Goal: Information Seeking & Learning: Check status

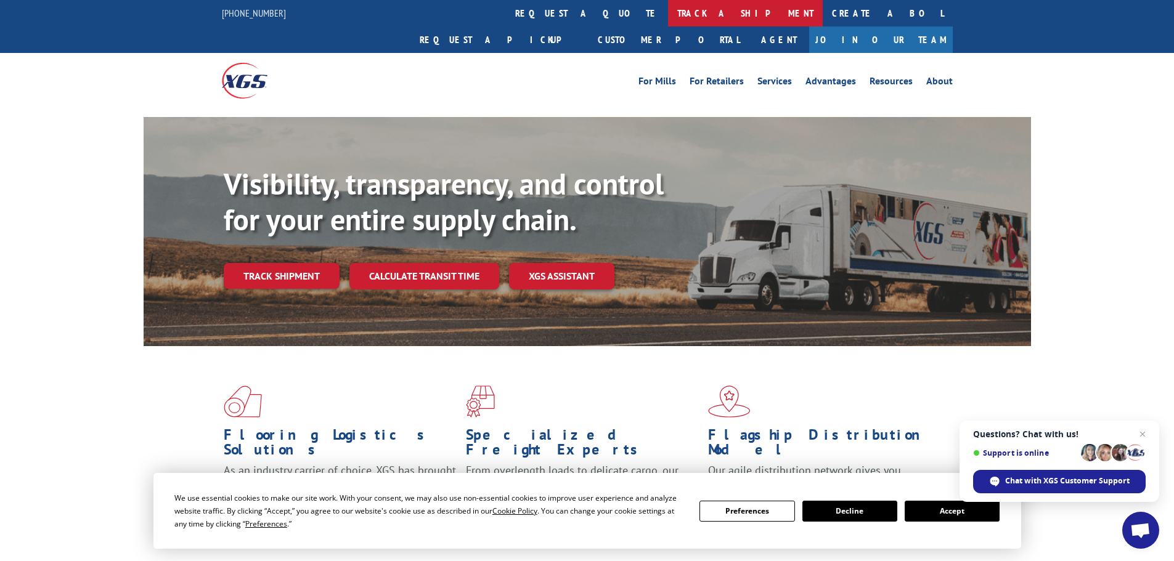
click at [668, 7] on link "track a shipment" at bounding box center [745, 13] width 155 height 26
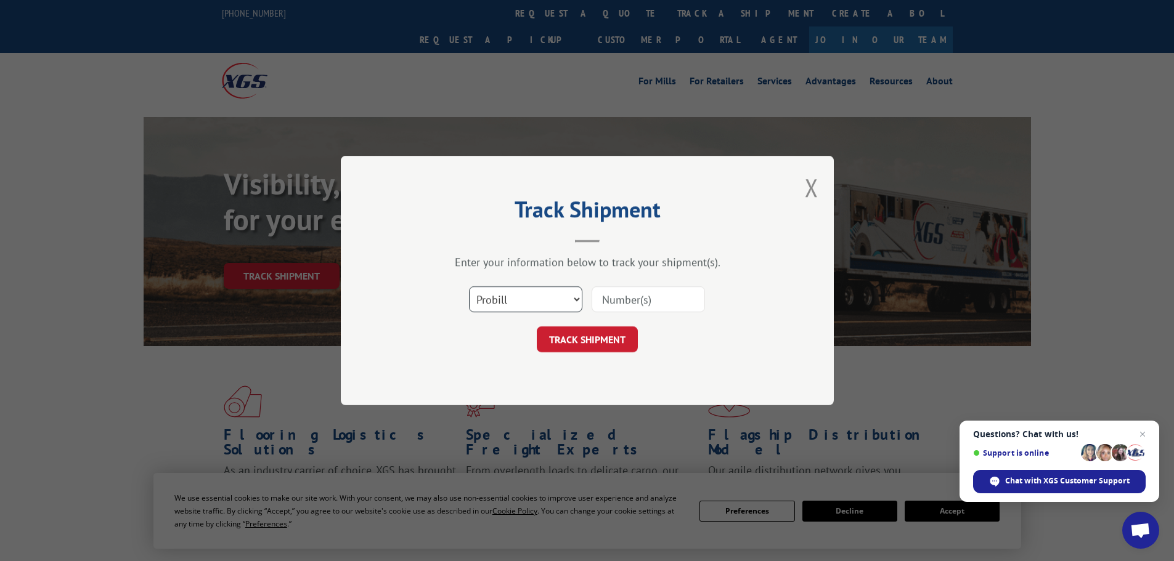
click at [566, 296] on select "Select category... Probill BOL PO" at bounding box center [525, 300] width 113 height 26
select select "po"
click at [469, 287] on select "Select category... Probill BOL PO" at bounding box center [525, 300] width 113 height 26
paste input "23518188"
type input "23518188"
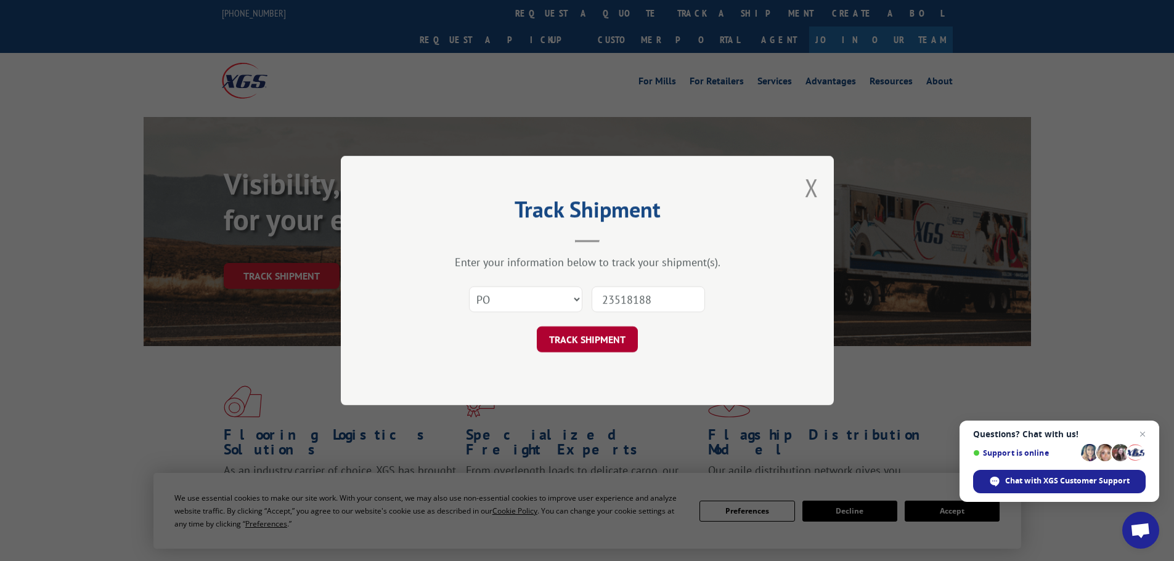
click at [590, 342] on button "TRACK SHIPMENT" at bounding box center [587, 340] width 101 height 26
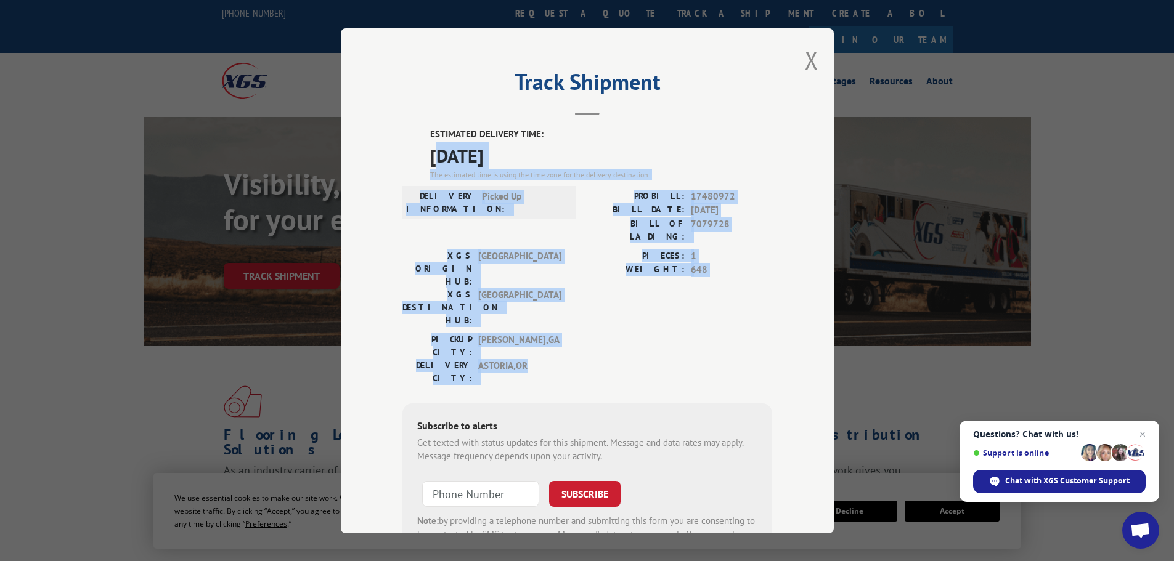
drag, startPoint x: 431, startPoint y: 148, endPoint x: 677, endPoint y: 306, distance: 292.1
click at [677, 306] on div "ESTIMATED DELIVERY TIME: [DATE] The estimated time is using the time zone for t…" at bounding box center [587, 349] width 370 height 443
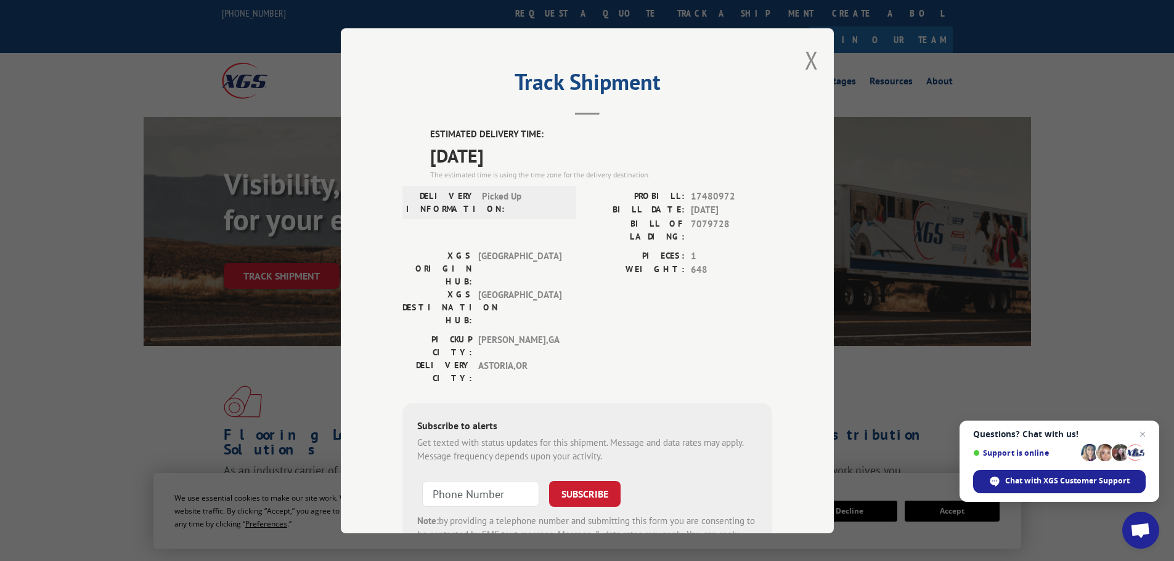
click at [418, 156] on div "ESTIMATED DELIVERY TIME: [DATE] The estimated time is using the time zone for t…" at bounding box center [587, 349] width 370 height 443
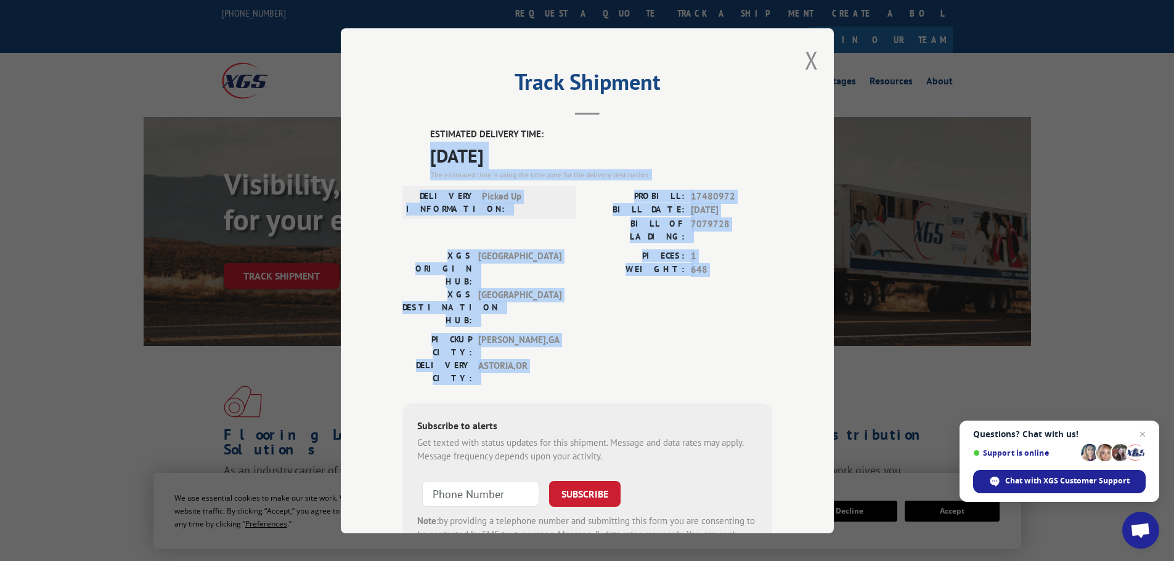
drag, startPoint x: 417, startPoint y: 155, endPoint x: 718, endPoint y: 309, distance: 338.4
click at [718, 309] on div "ESTIMATED DELIVERY TIME: [DATE] The estimated time is using the time zone for t…" at bounding box center [587, 349] width 370 height 443
copy div "[DATE] The estimated time is using the time zone for the delivery destination. …"
click at [807, 55] on button "Close modal" at bounding box center [812, 60] width 14 height 33
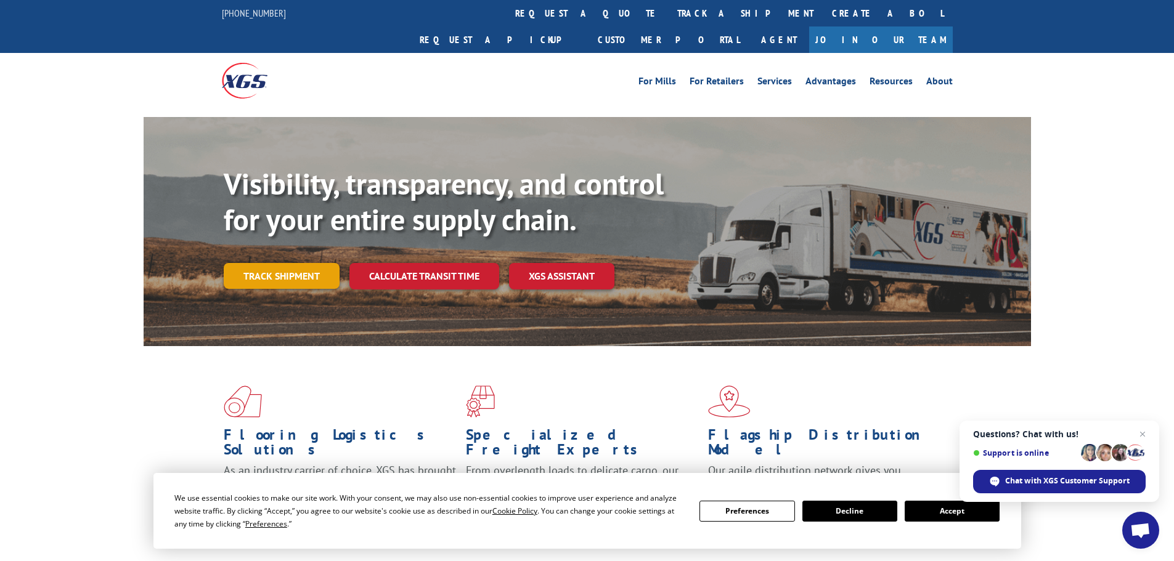
click at [282, 263] on link "Track shipment" at bounding box center [282, 276] width 116 height 26
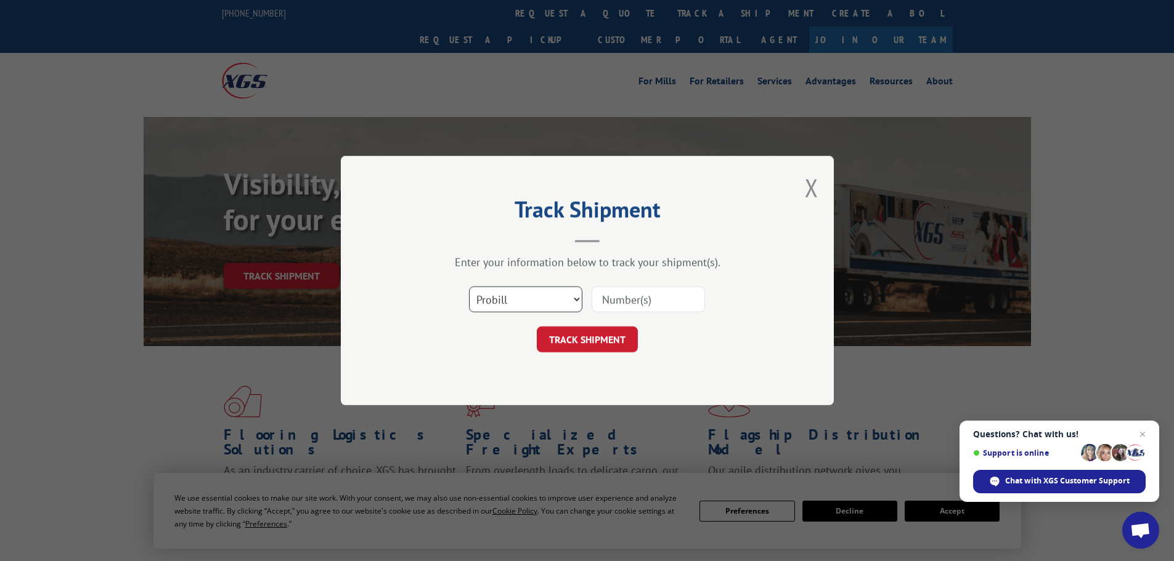
click at [576, 296] on select "Select category... Probill BOL PO" at bounding box center [525, 300] width 113 height 26
select select "po"
click at [469, 287] on select "Select category... Probill BOL PO" at bounding box center [525, 300] width 113 height 26
paste input "23518183"
type input "23518183"
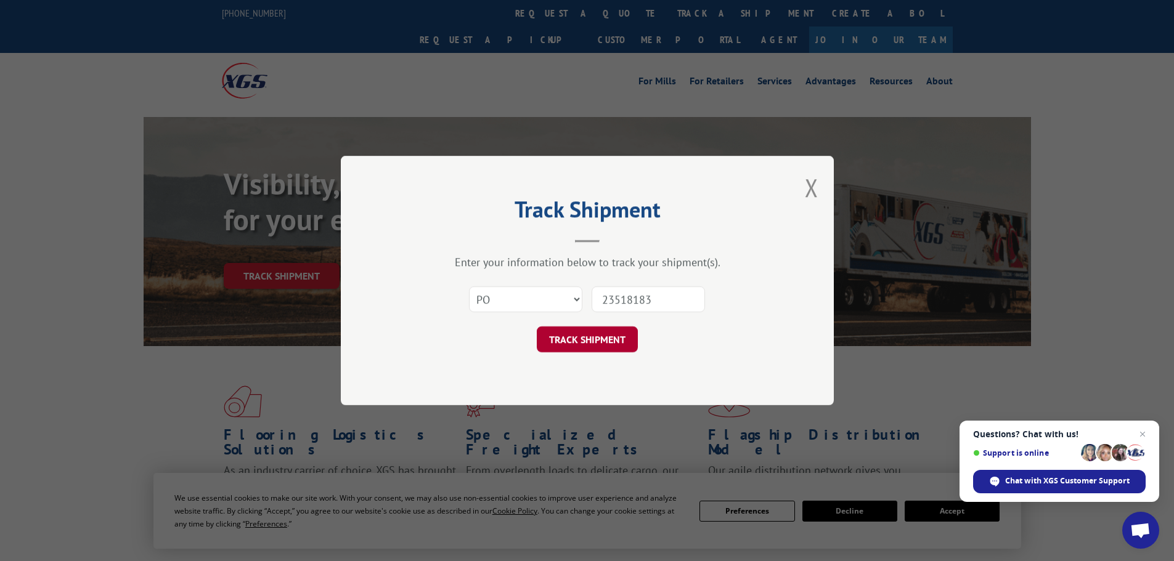
click at [590, 338] on button "TRACK SHIPMENT" at bounding box center [587, 340] width 101 height 26
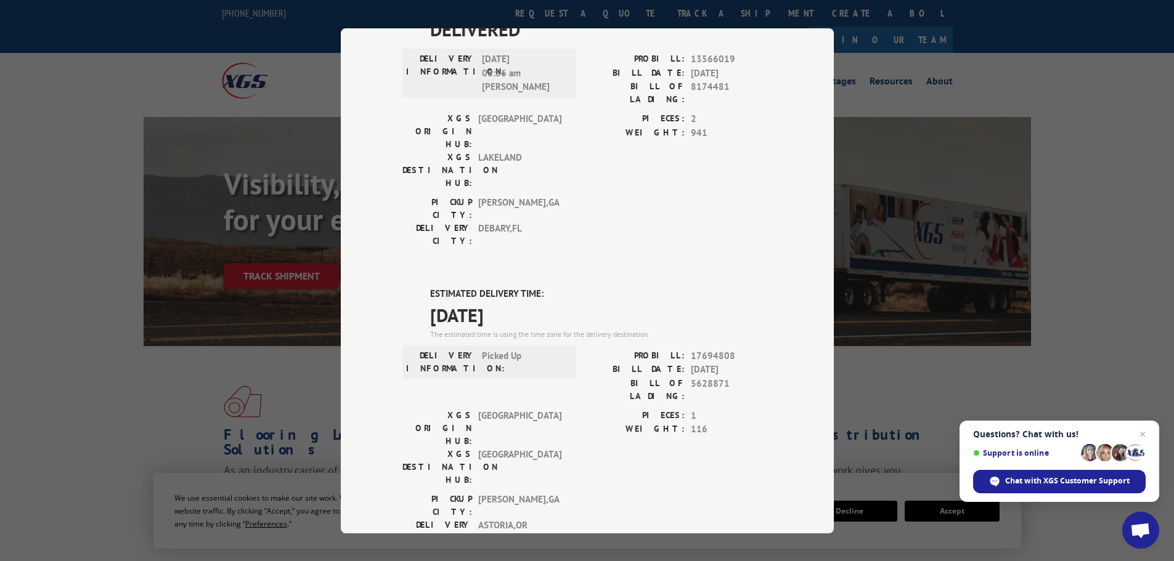
scroll to position [123, 0]
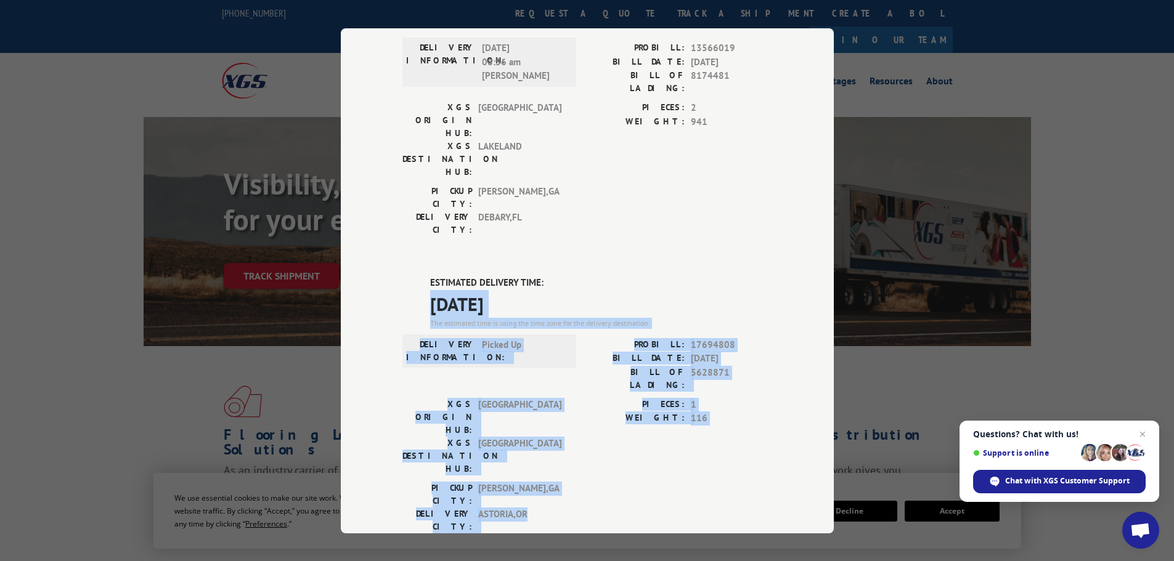
drag, startPoint x: 420, startPoint y: 231, endPoint x: 728, endPoint y: 387, distance: 345.9
click at [728, 387] on div "ESTIMATED DELIVERY TIME: [DATE] The estimated time is using the time zone for t…" at bounding box center [587, 497] width 370 height 443
copy div "[DATE] The estimated time is using the time zone for the delivery destination. …"
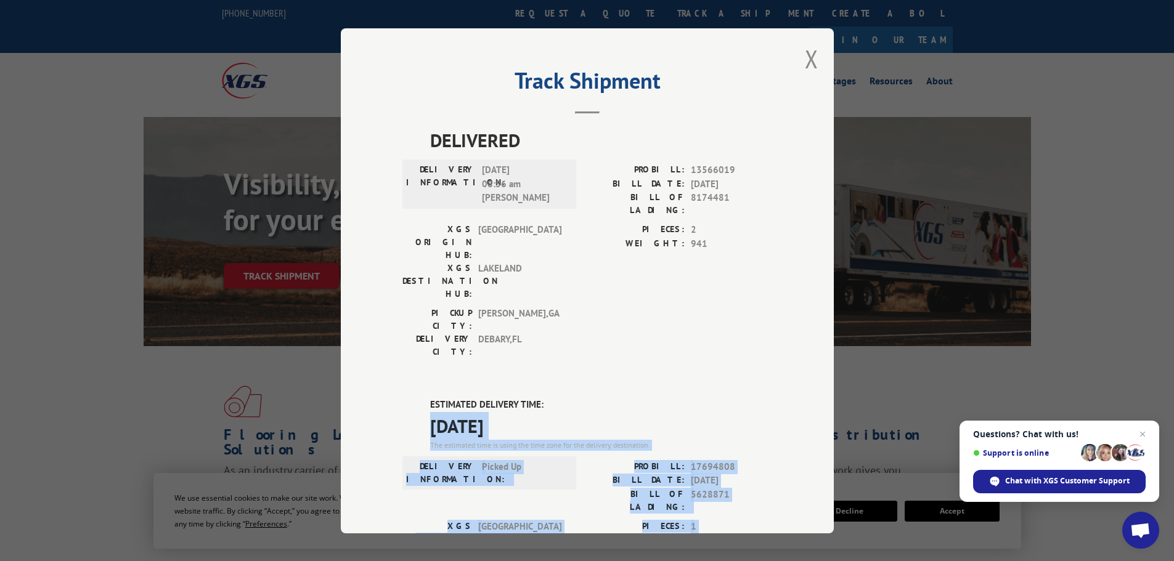
scroll to position [0, 0]
click at [807, 56] on button "Close modal" at bounding box center [812, 60] width 14 height 33
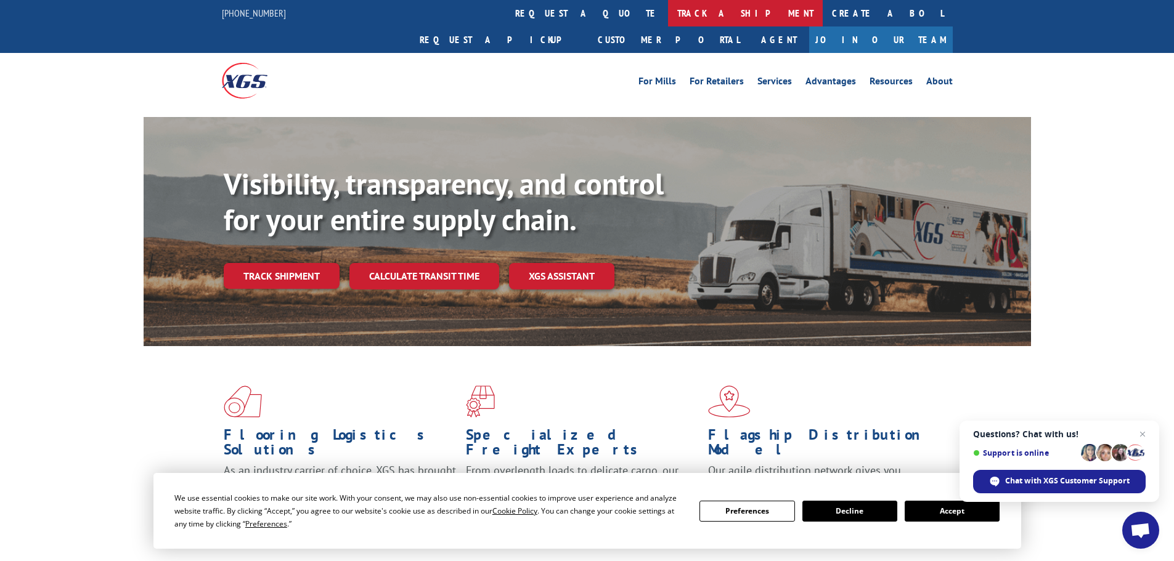
click at [668, 12] on link "track a shipment" at bounding box center [745, 13] width 155 height 26
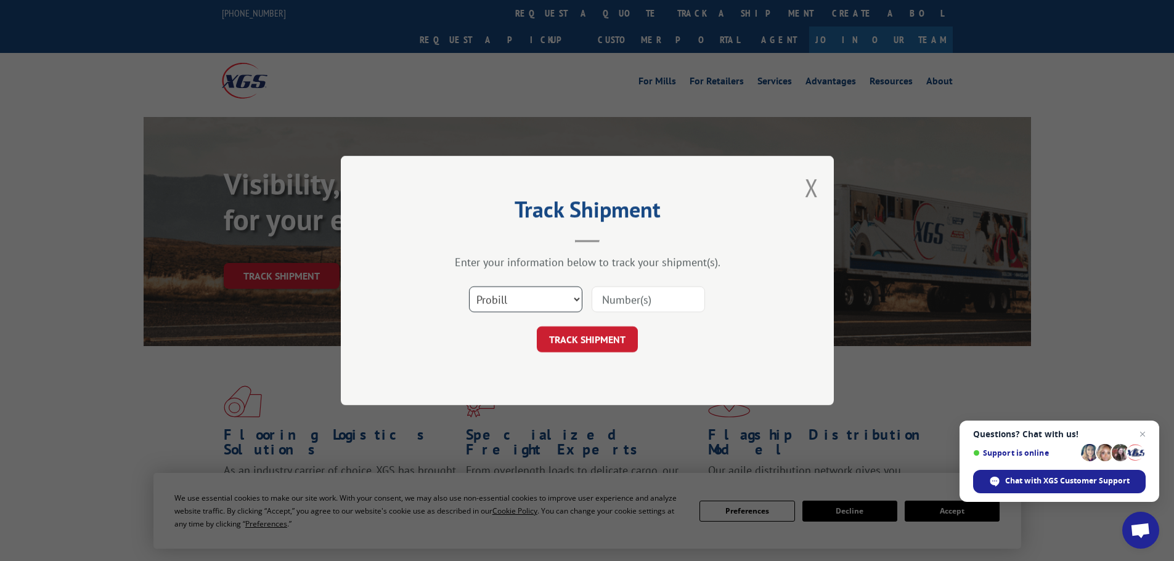
click at [572, 298] on select "Select category... Probill BOL PO" at bounding box center [525, 300] width 113 height 26
select select "po"
click at [469, 287] on select "Select category... Probill BOL PO" at bounding box center [525, 300] width 113 height 26
paste input "23518158"
type input "23518158"
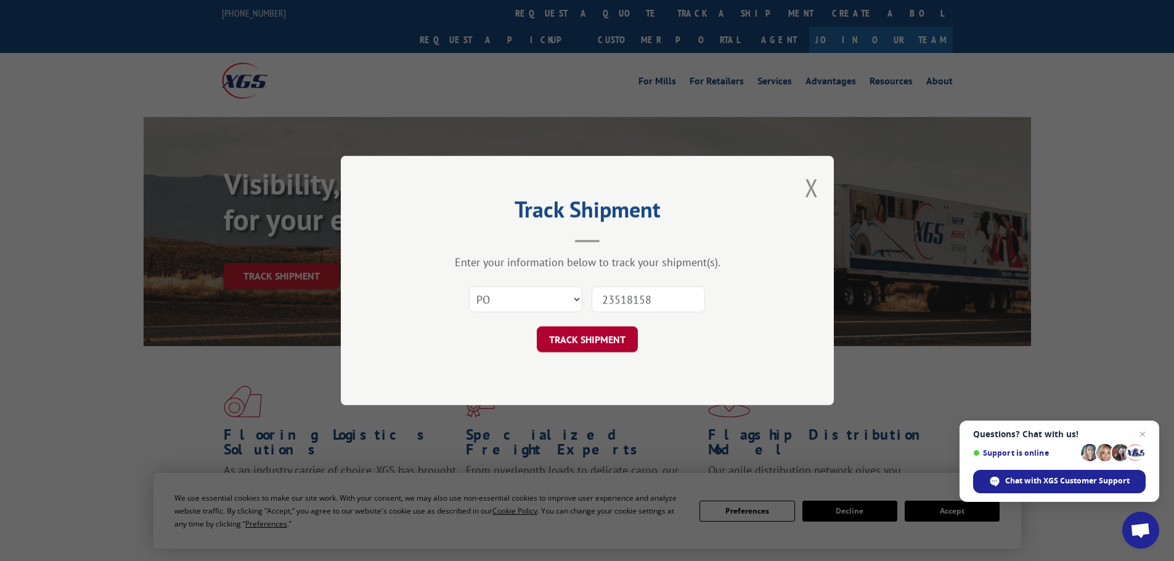
click at [573, 334] on button "TRACK SHIPMENT" at bounding box center [587, 340] width 101 height 26
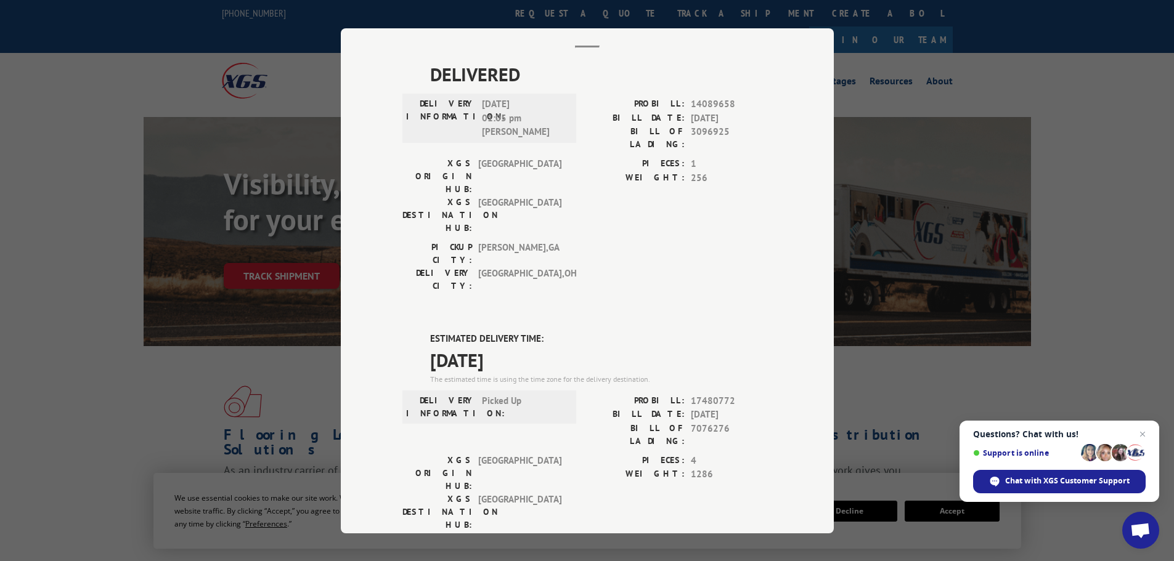
scroll to position [185, 0]
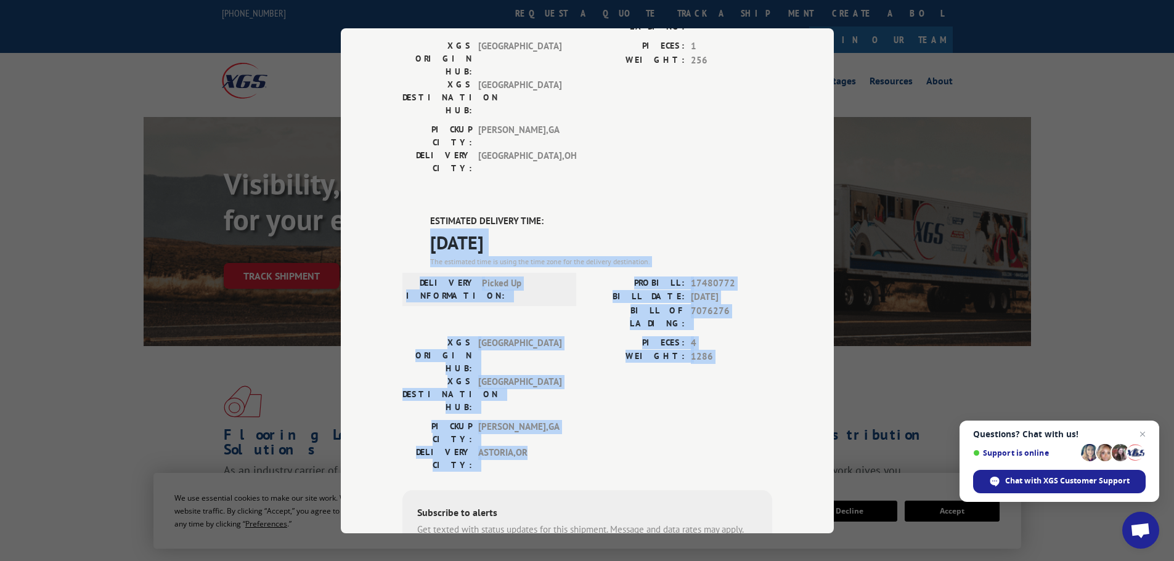
drag, startPoint x: 415, startPoint y: 168, endPoint x: 716, endPoint y: 316, distance: 335.4
click at [716, 316] on div "ESTIMATED DELIVERY TIME: [DATE] The estimated time is using the time zone for t…" at bounding box center [587, 435] width 370 height 443
copy div "[DATE] The estimated time is using the time zone for the delivery destination. …"
drag, startPoint x: 456, startPoint y: 165, endPoint x: 484, endPoint y: 171, distance: 28.3
click at [484, 228] on span "[DATE]" at bounding box center [601, 242] width 342 height 28
